Goal: Transaction & Acquisition: Download file/media

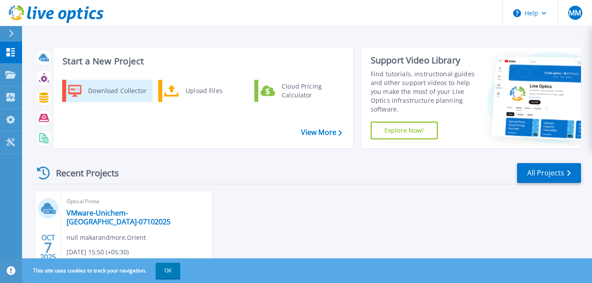
click at [107, 89] on div "Download Collector" at bounding box center [117, 91] width 67 height 18
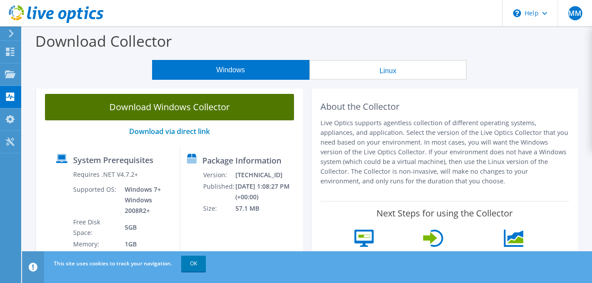
click at [170, 104] on link "Download Windows Collector" at bounding box center [169, 107] width 249 height 26
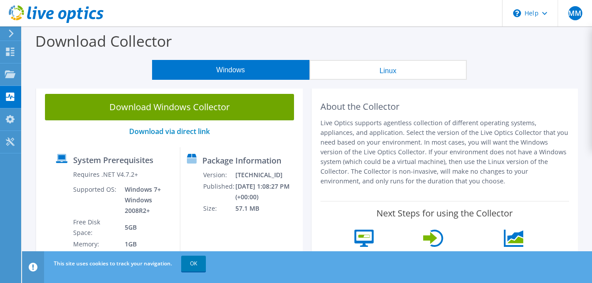
drag, startPoint x: 441, startPoint y: 107, endPoint x: 478, endPoint y: 143, distance: 51.4
click at [478, 143] on div "About the Collector Live Optics supports agentless collection of different oper…" at bounding box center [444, 143] width 249 height 98
